Goal: Task Accomplishment & Management: Manage account settings

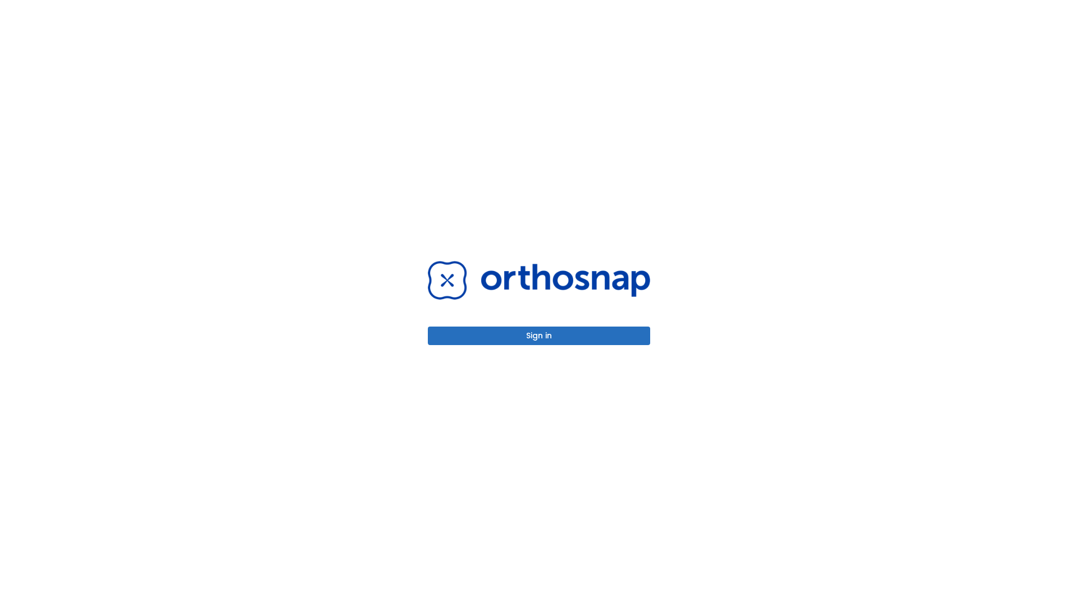
click at [539, 336] on button "Sign in" at bounding box center [539, 336] width 222 height 19
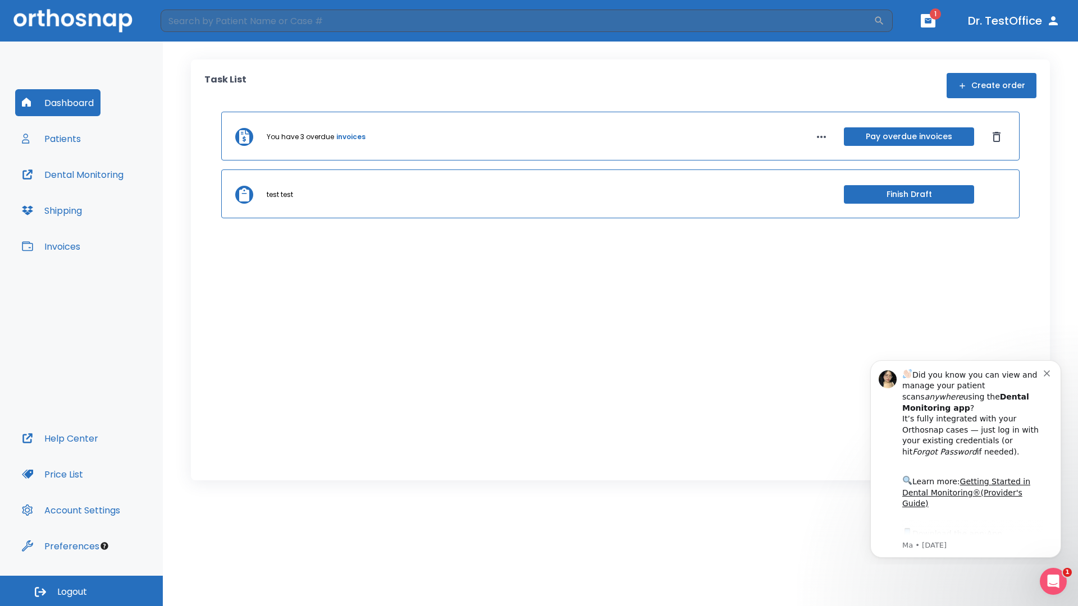
click at [81, 591] on span "Logout" at bounding box center [72, 592] width 30 height 12
